Goal: Information Seeking & Learning: Learn about a topic

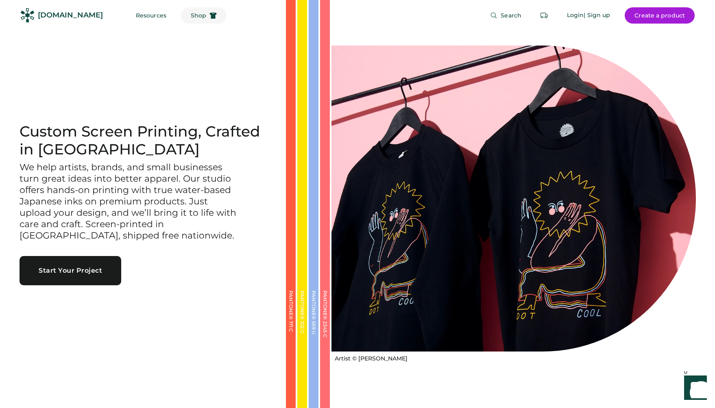
click at [181, 20] on button "Shop" at bounding box center [204, 15] width 46 height 16
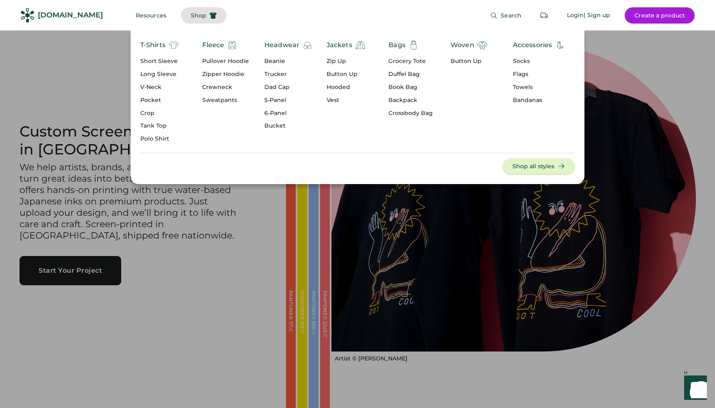
click at [523, 163] on button "Shop all styles" at bounding box center [539, 166] width 72 height 16
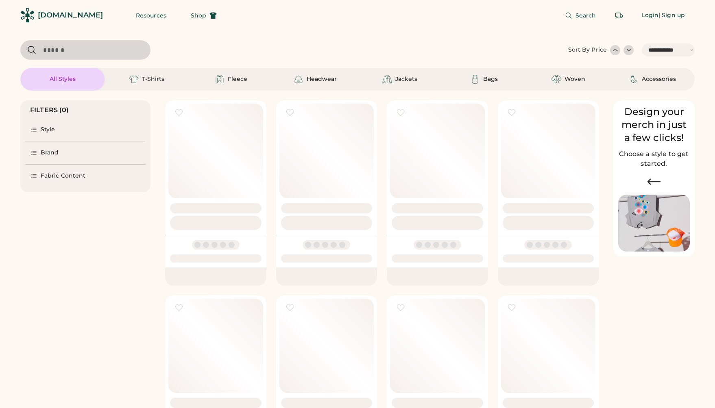
select select "*****"
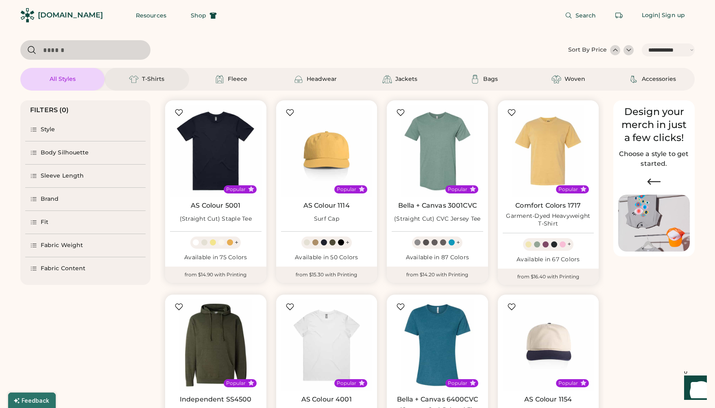
click at [159, 76] on div "T-Shirts" at bounding box center [153, 79] width 22 height 8
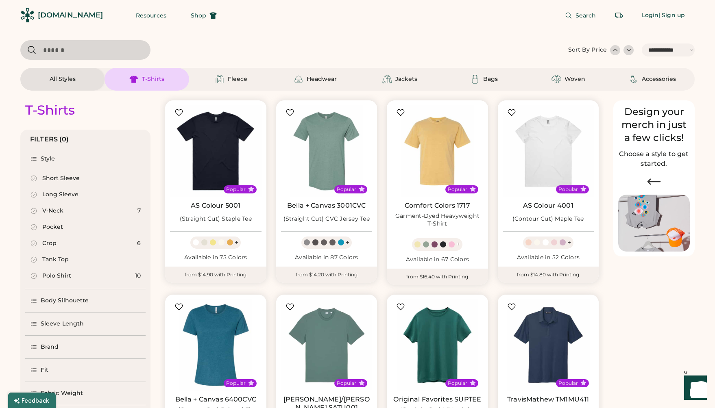
click at [244, 75] on div "Fleece" at bounding box center [231, 79] width 37 height 10
select select "*"
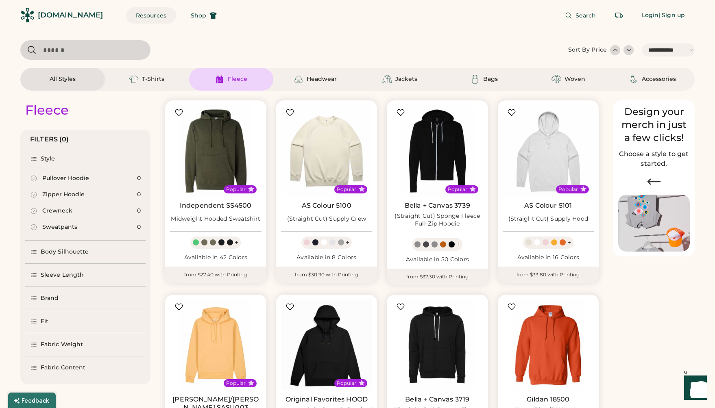
click at [132, 14] on button "Resources" at bounding box center [151, 15] width 50 height 16
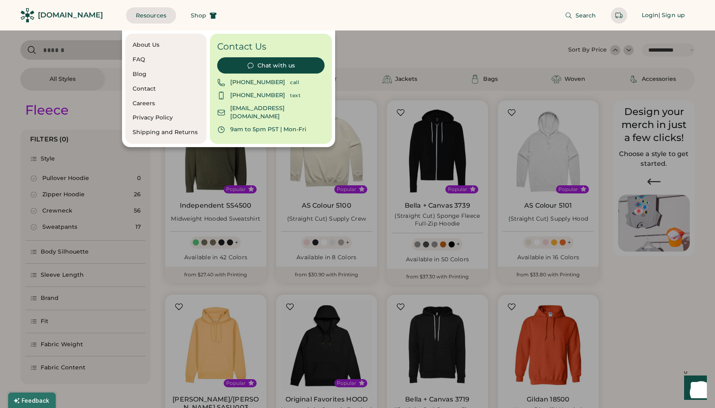
click at [138, 74] on div "Blog" at bounding box center [166, 74] width 67 height 8
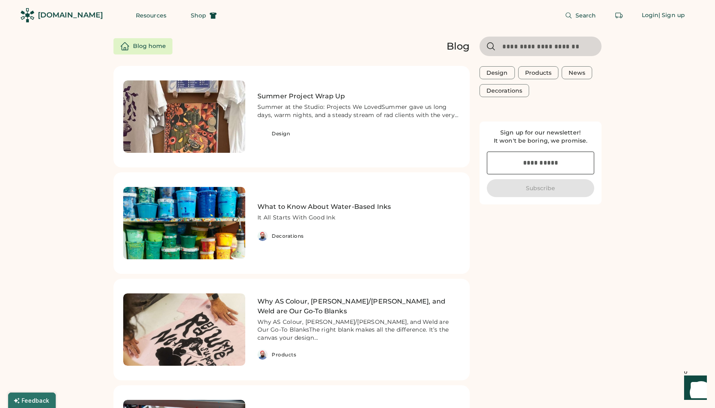
scroll to position [4, 0]
click at [305, 96] on h2 "Summer Project Wrap Up" at bounding box center [358, 96] width 203 height 10
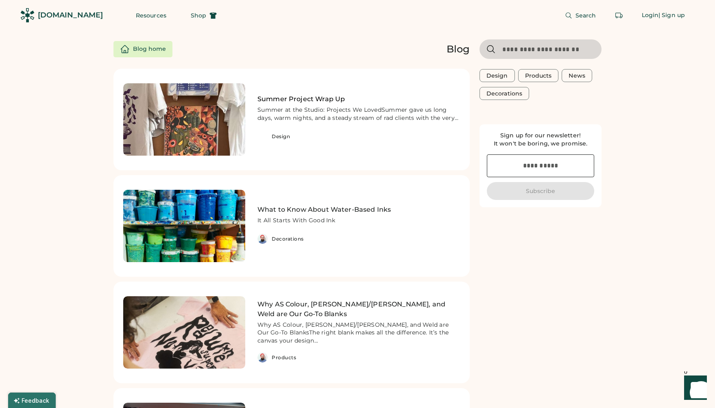
scroll to position [0, 0]
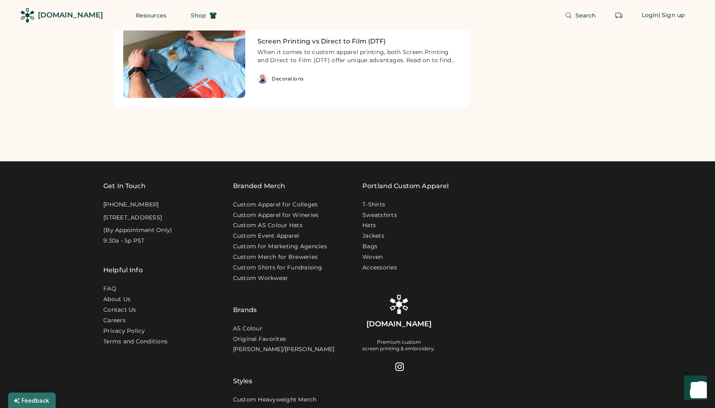
scroll to position [2014, 0]
